Goal: Check status: Check status

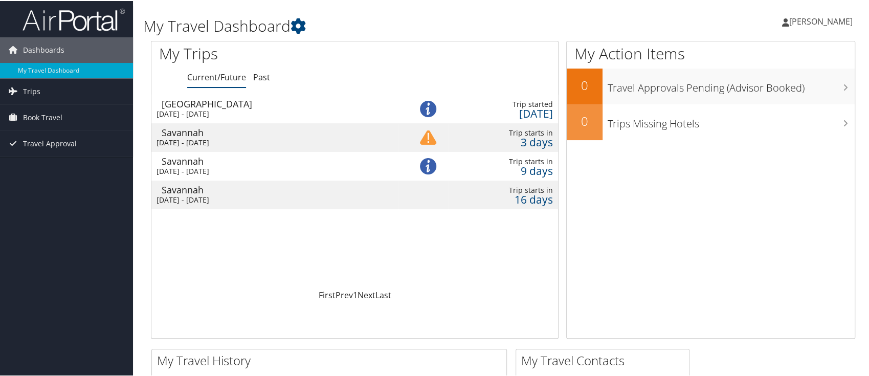
click at [177, 168] on div "Sun 7 Sep 2025 - Fri 12 Sep 2025" at bounding box center [275, 170] width 237 height 9
click at [428, 167] on img at bounding box center [428, 165] width 16 height 16
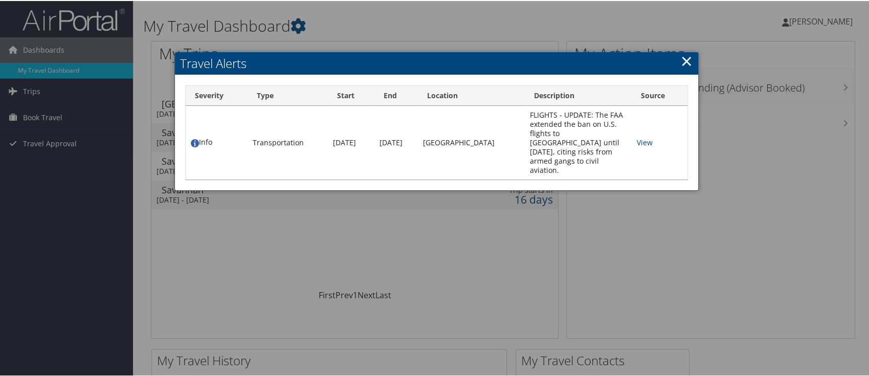
click at [681, 63] on link "×" at bounding box center [687, 60] width 12 height 20
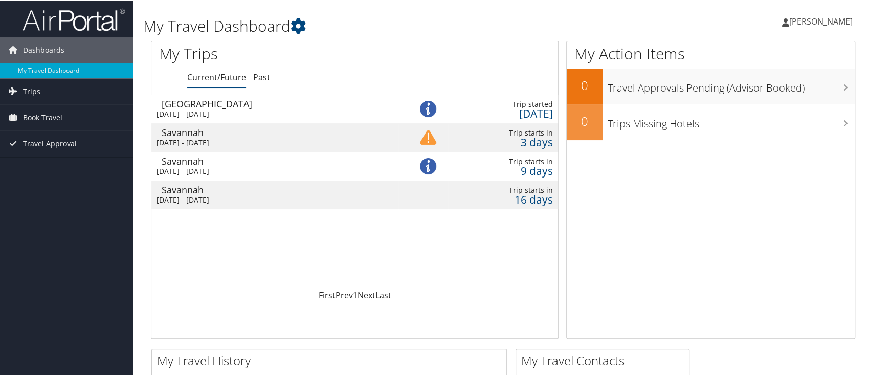
drag, startPoint x: 65, startPoint y: 196, endPoint x: 72, endPoint y: 188, distance: 10.5
click at [54, 115] on span "Book Travel" at bounding box center [42, 117] width 39 height 26
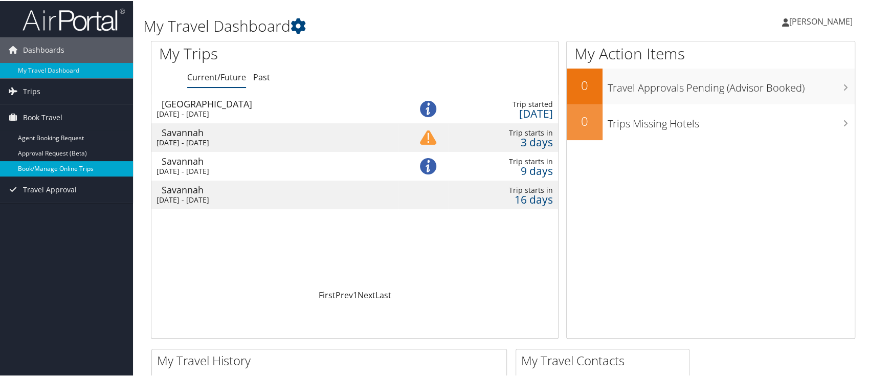
click at [44, 165] on link "Book/Manage Online Trips" at bounding box center [66, 167] width 133 height 15
